Goal: Communication & Community: Participate in discussion

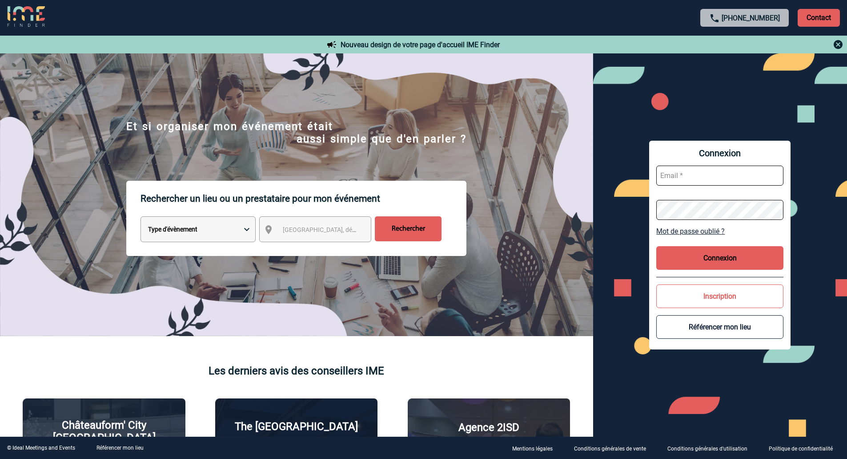
type input "[EMAIL_ADDRESS][DOMAIN_NAME]"
click at [722, 265] on button "Connexion" at bounding box center [719, 258] width 127 height 24
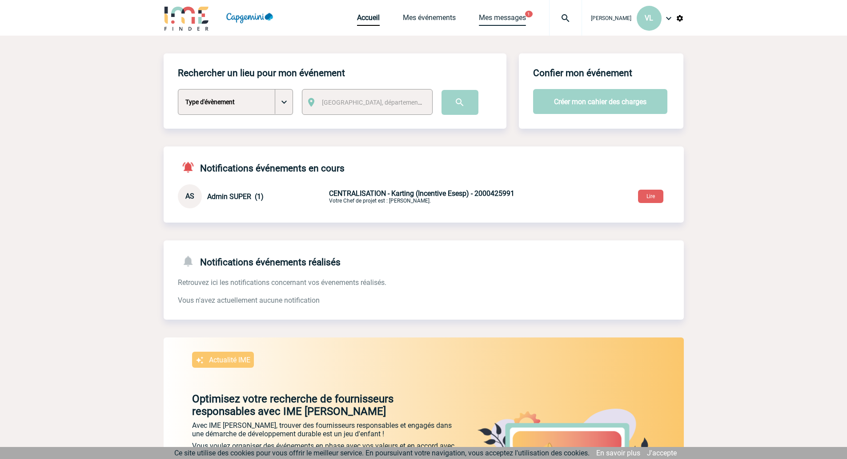
click at [487, 20] on link "Mes messages" at bounding box center [502, 19] width 47 height 12
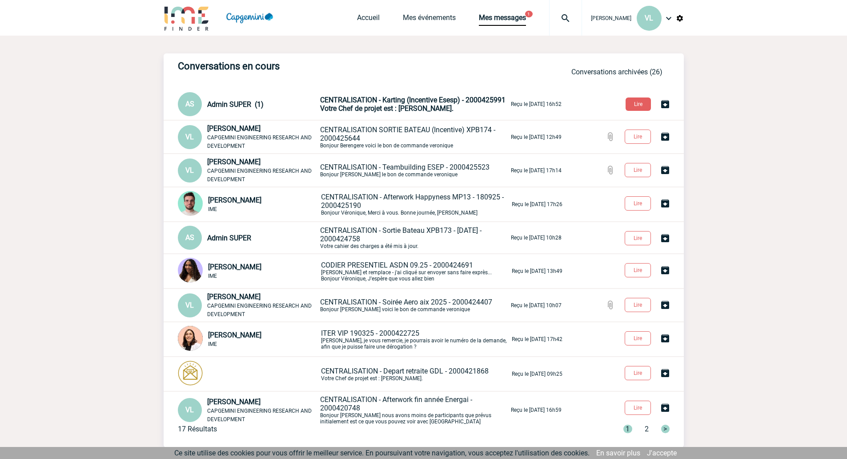
click at [380, 127] on span "CENTRALISATION SORTIE BATEAU (Incentive) XPB174 - 2000425644" at bounding box center [407, 133] width 175 height 17
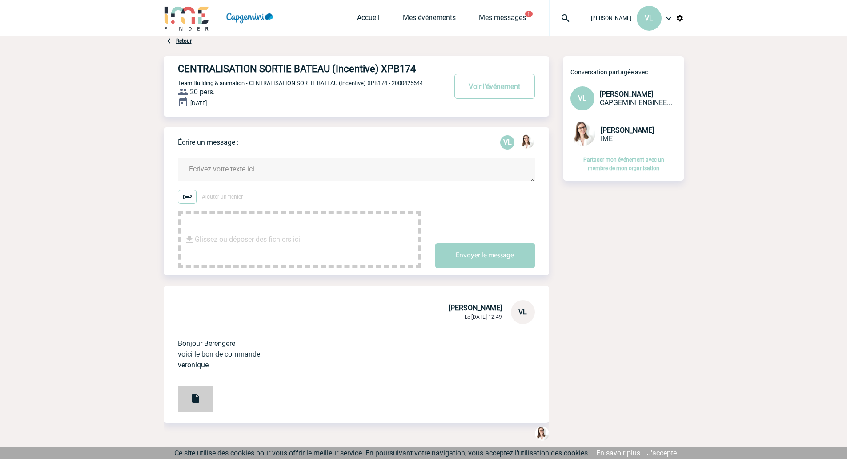
click at [207, 398] on div at bounding box center [196, 398] width 36 height 27
